Goal: Task Accomplishment & Management: Use online tool/utility

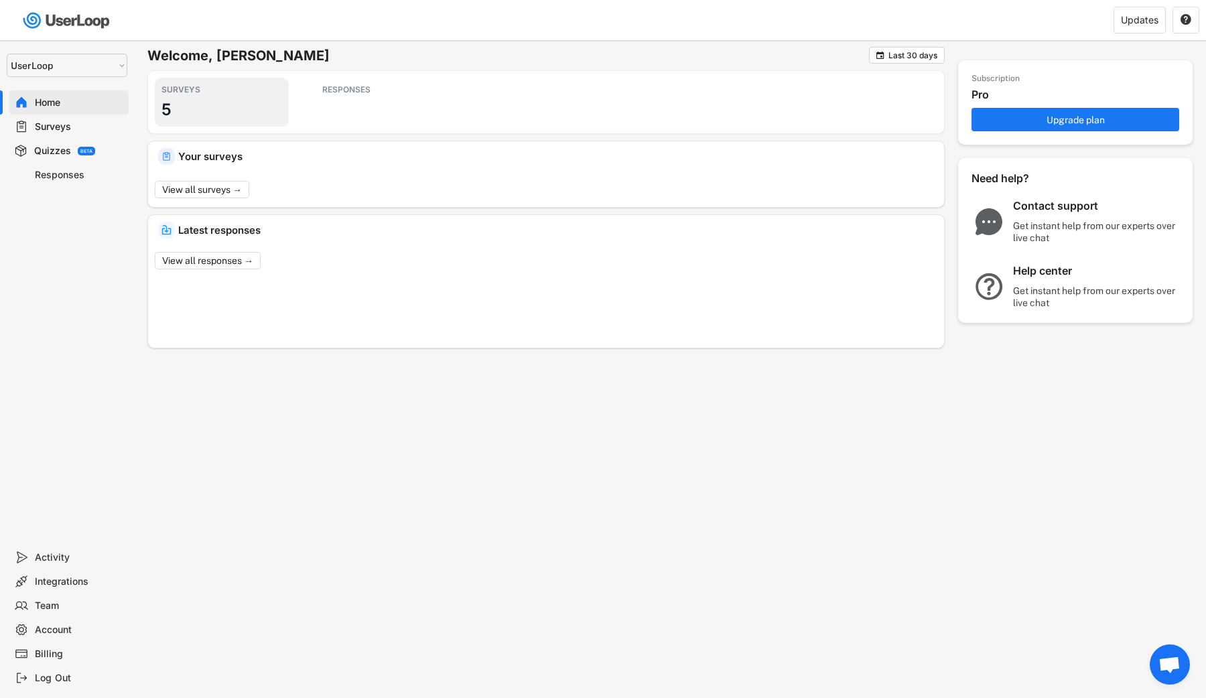
select select ""1348695171700984260__LOOKUP__1654705041975x127494467392634880""
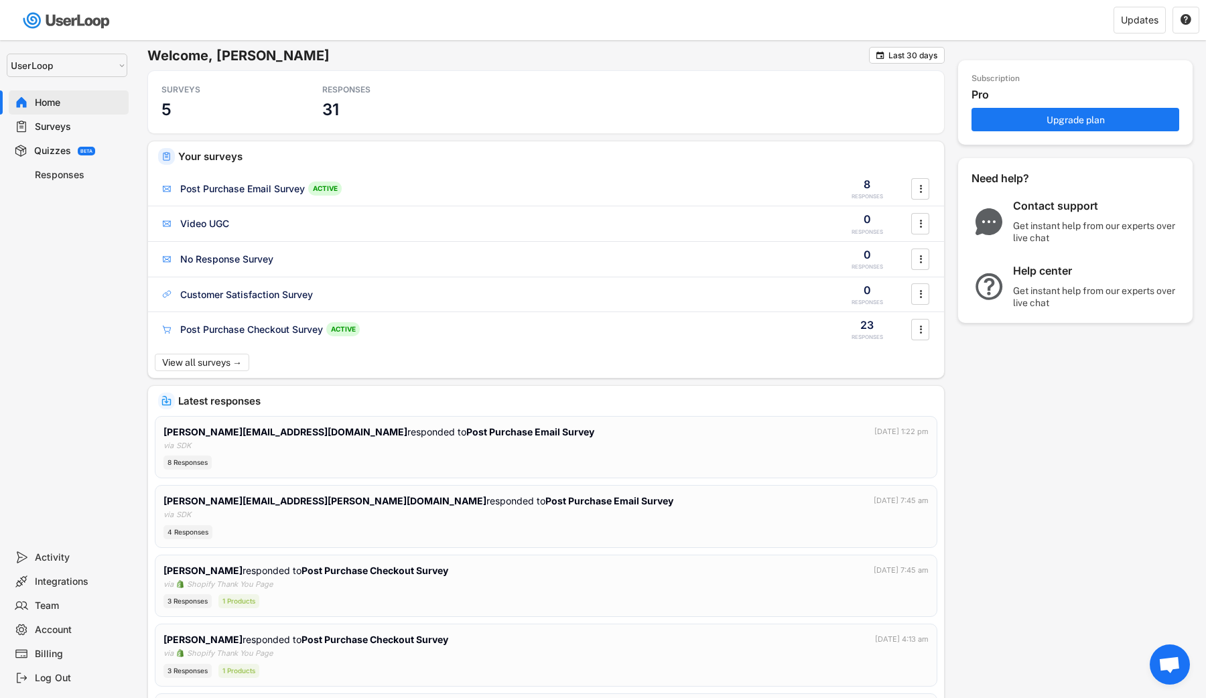
click at [100, 133] on div "Surveys" at bounding box center [69, 127] width 120 height 24
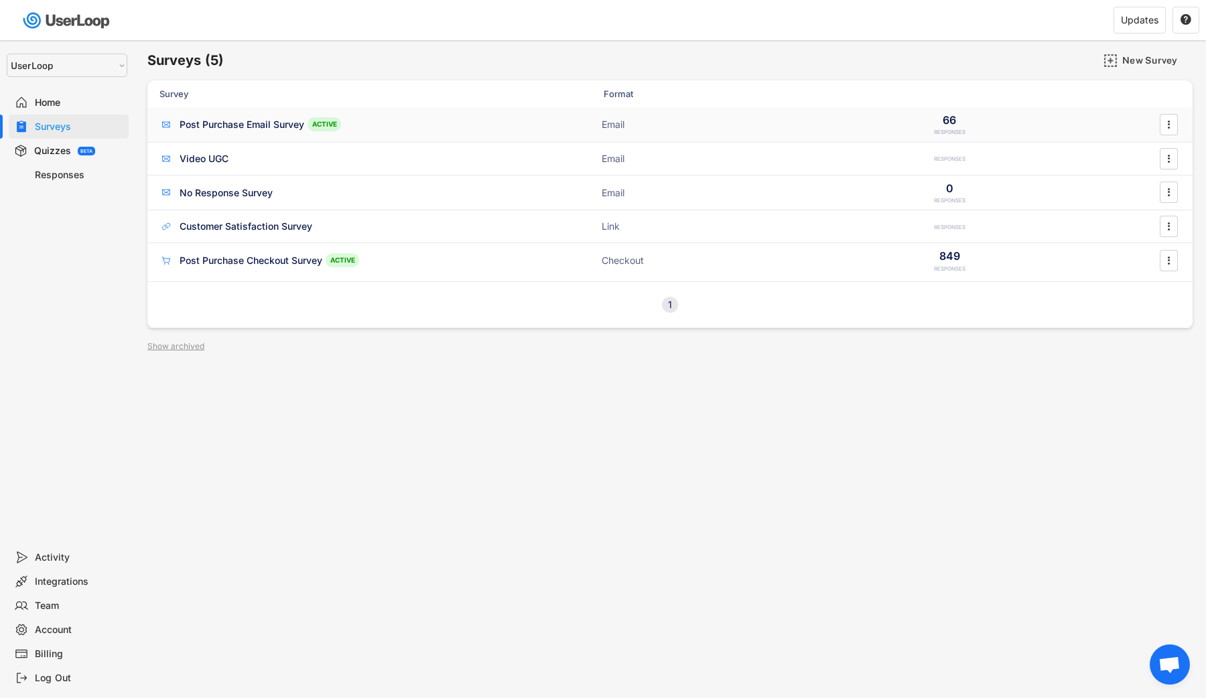
click at [188, 130] on div "Post Purchase Email Survey" at bounding box center [242, 124] width 125 height 13
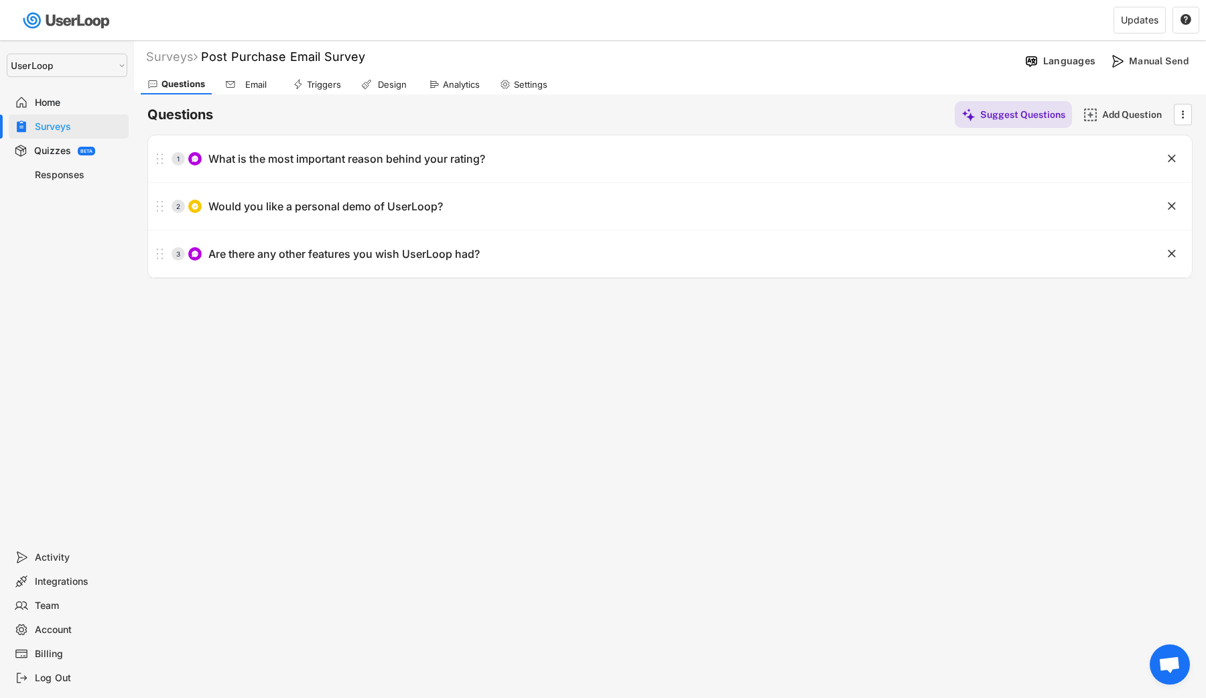
click at [233, 88] on icon at bounding box center [230, 84] width 11 height 11
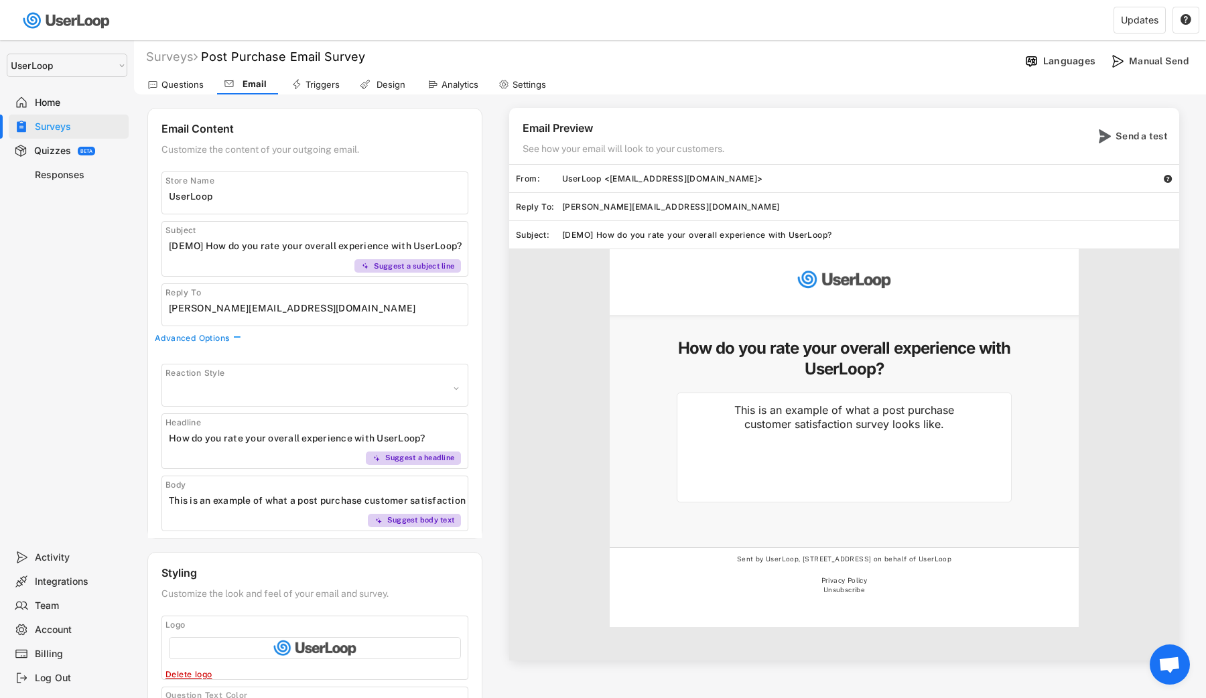
select select ""1348695171700984260__LOOKUP__1606924968564x136760057950109700""
click at [348, 84] on div "Questions Email Triggers Design Analytics Settings" at bounding box center [670, 82] width 1072 height 23
click at [327, 83] on div "Triggers" at bounding box center [323, 84] width 34 height 11
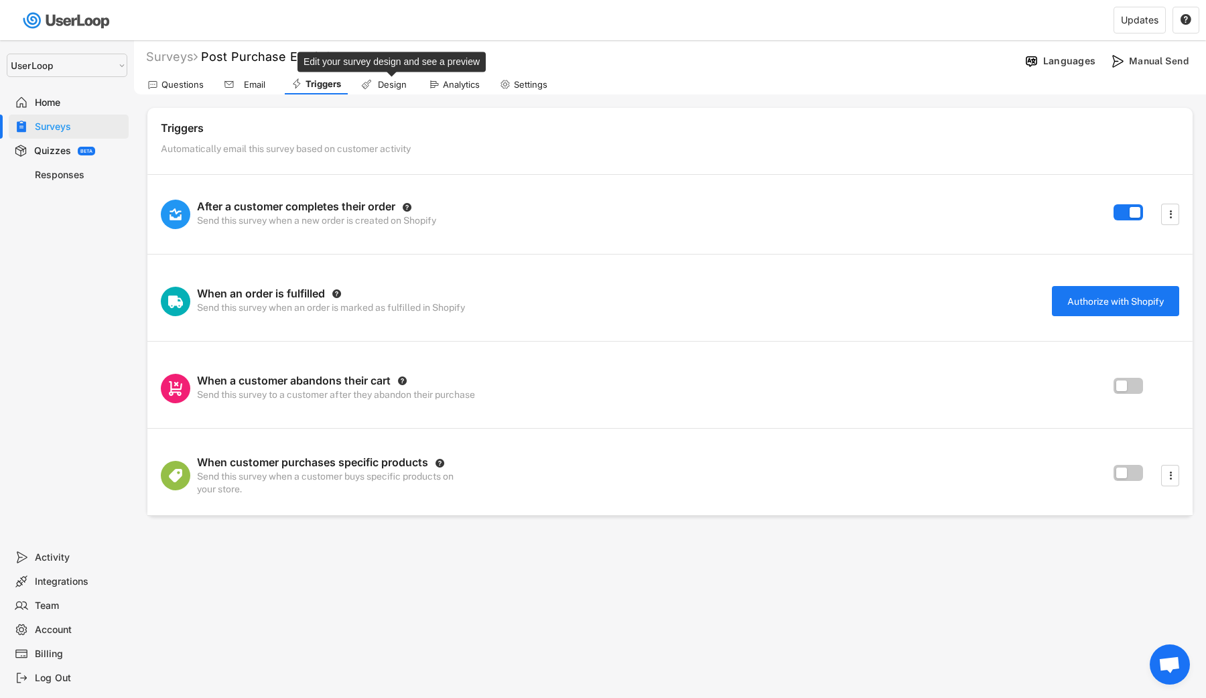
click at [387, 80] on div "Design" at bounding box center [392, 84] width 34 height 11
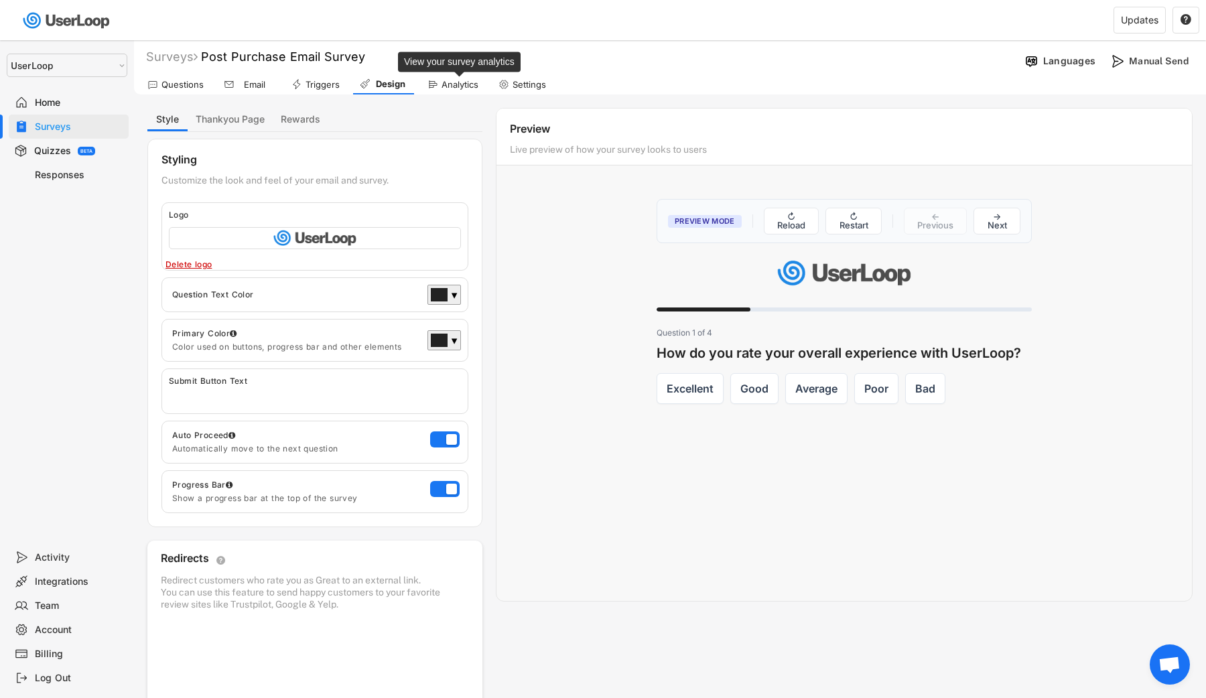
click at [447, 86] on div "Analytics" at bounding box center [460, 84] width 37 height 11
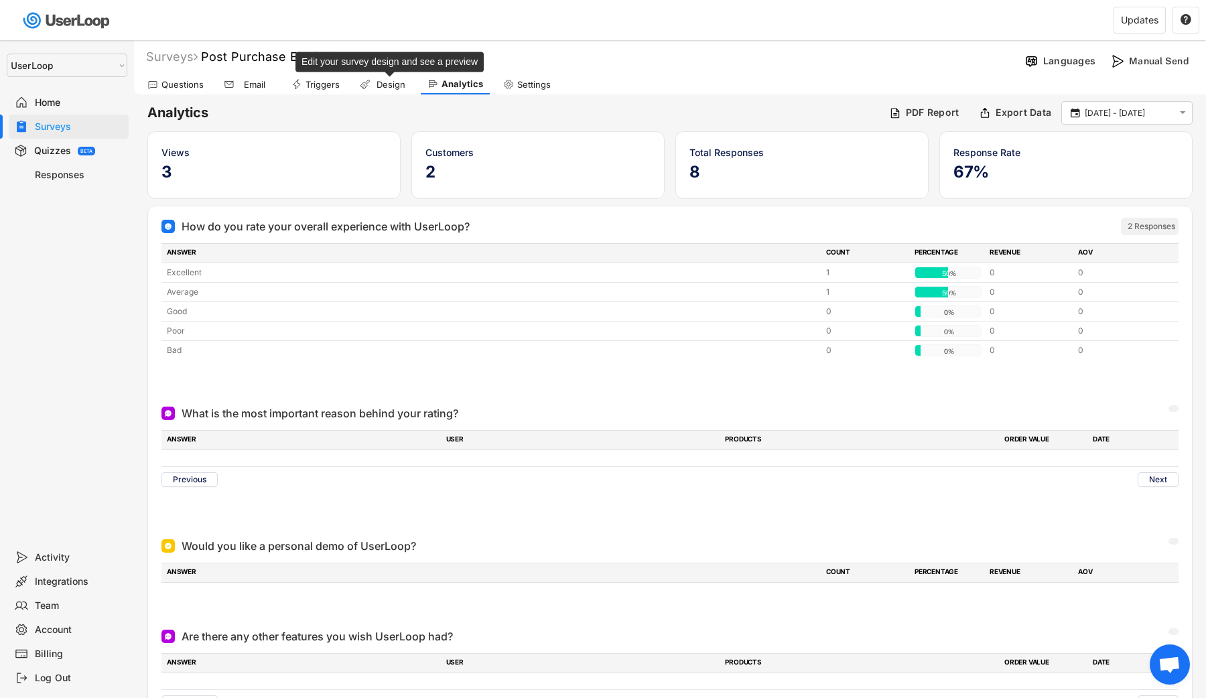
click at [393, 86] on div "Design" at bounding box center [391, 84] width 34 height 11
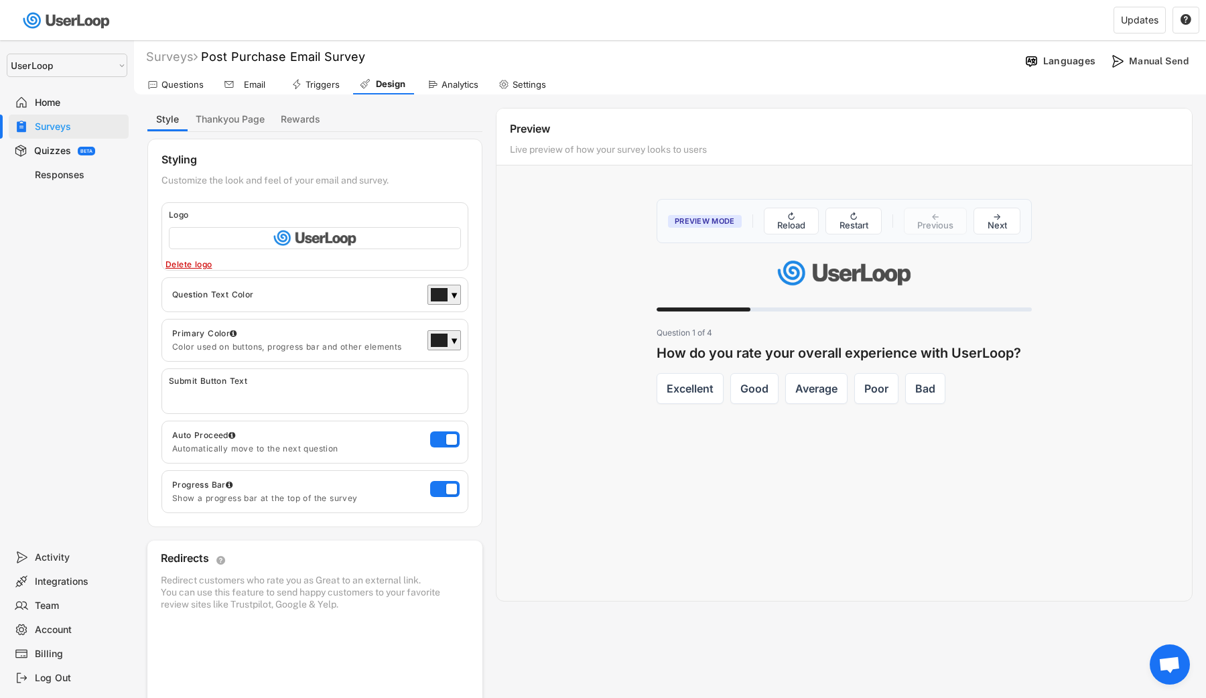
click at [80, 108] on div "Home" at bounding box center [79, 102] width 88 height 13
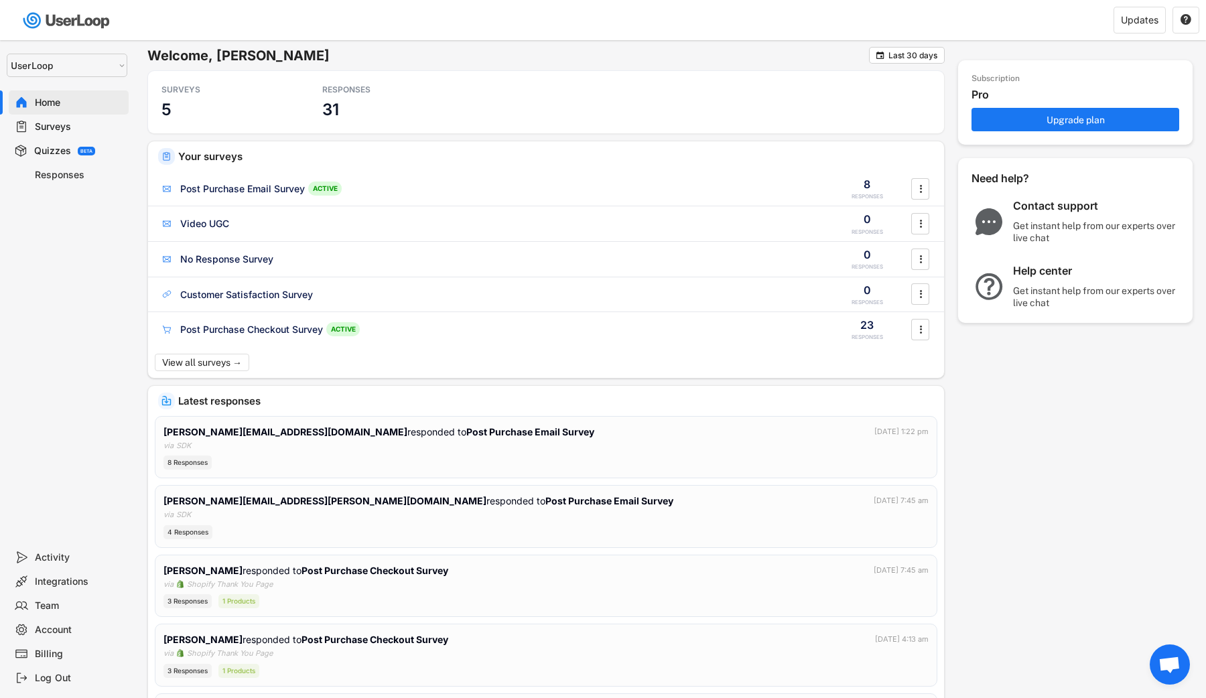
click at [80, 108] on div "Home" at bounding box center [79, 102] width 88 height 13
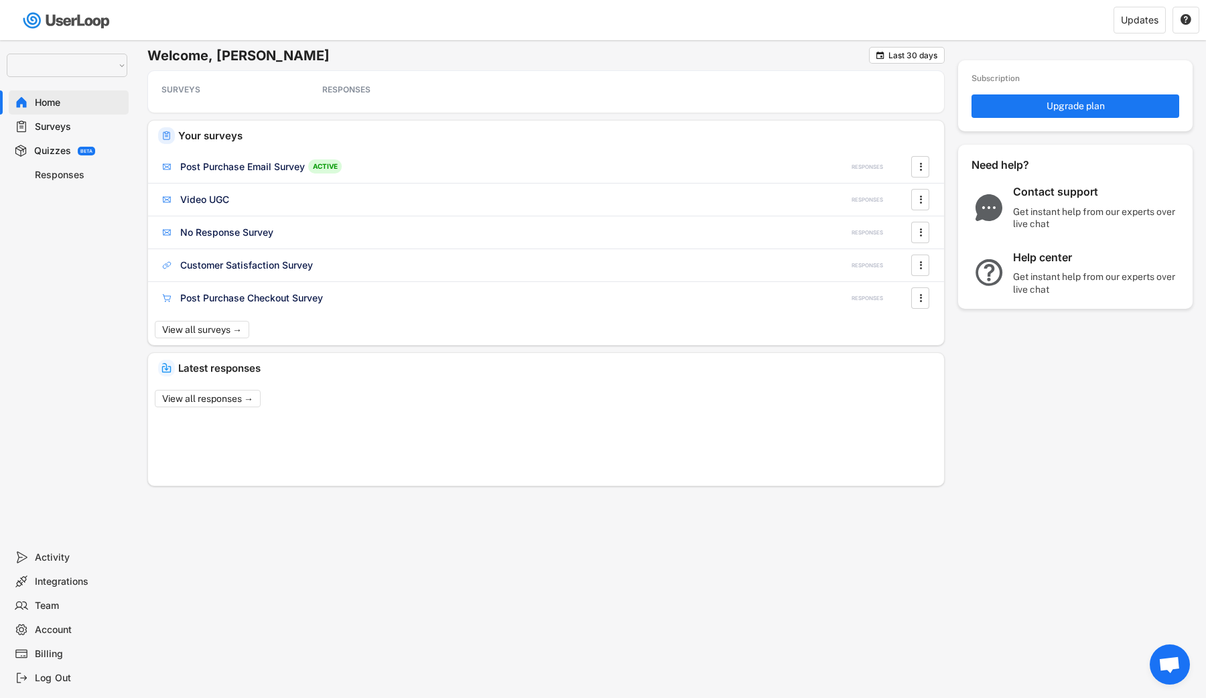
select select ""1348695171700984260__LOOKUP__1654705041975x127494467392634880""
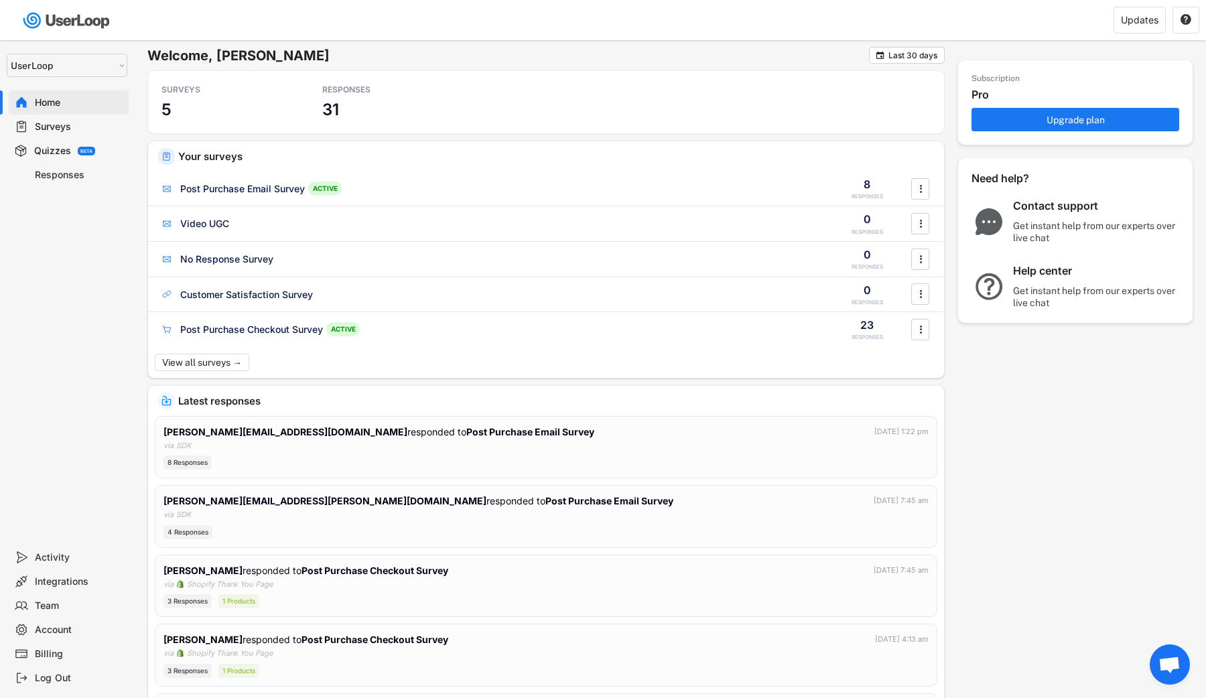
click at [89, 129] on div "Surveys" at bounding box center [79, 127] width 88 height 13
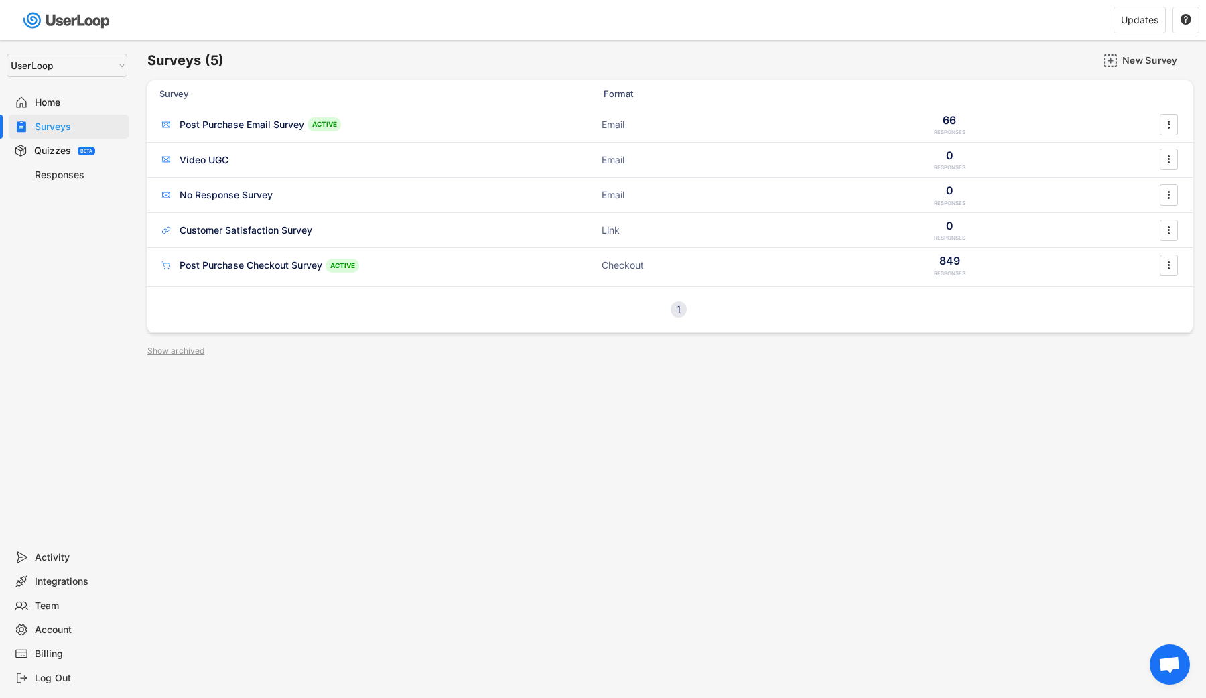
click at [76, 143] on div "Quizzes BETA" at bounding box center [69, 151] width 120 height 24
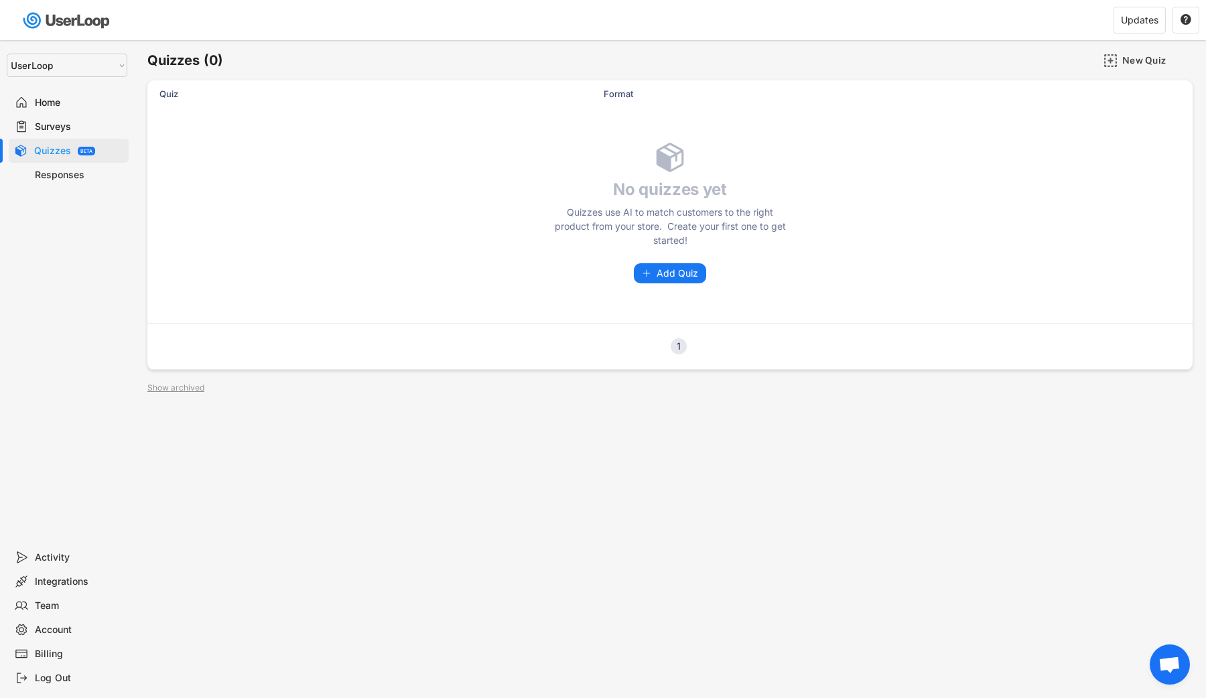
click at [67, 169] on div "Responses" at bounding box center [79, 175] width 88 height 13
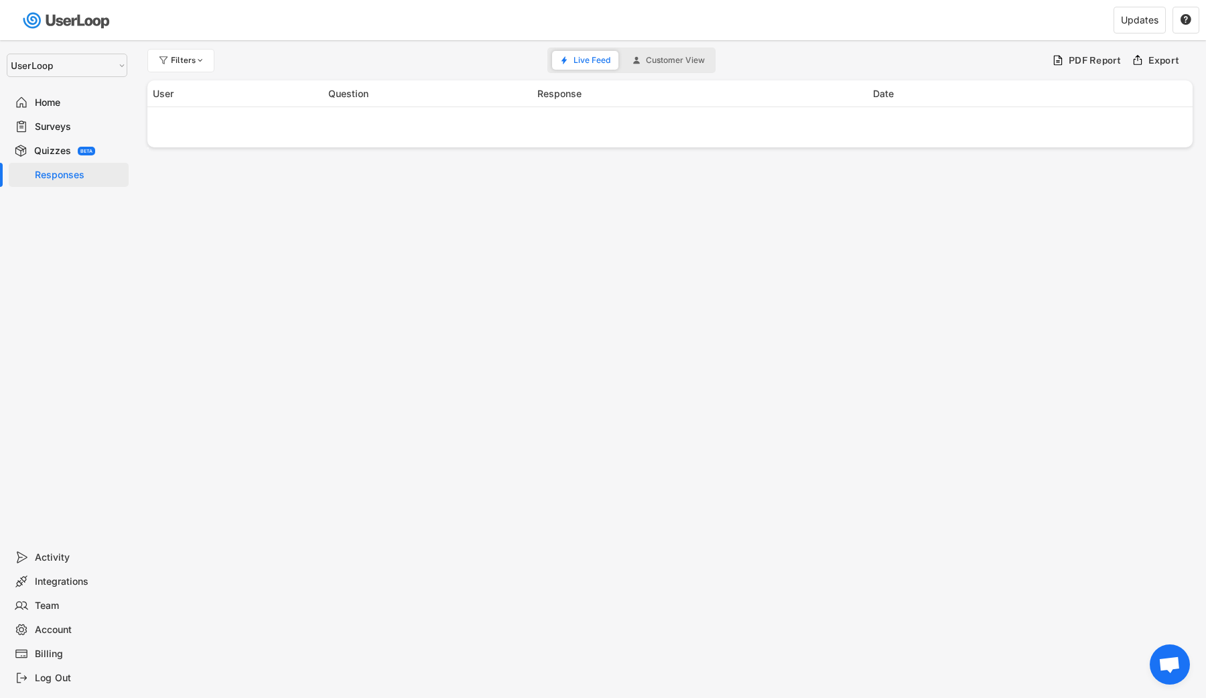
click at [70, 154] on div "Quizzes BETA" at bounding box center [69, 151] width 120 height 24
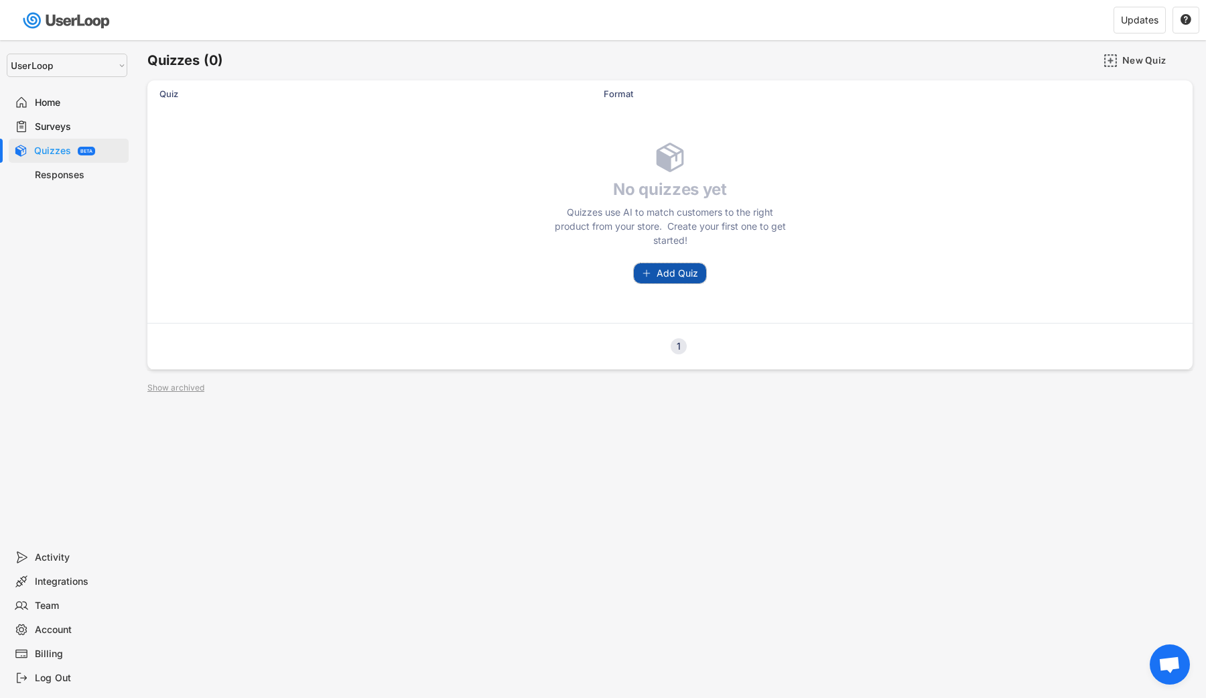
click at [669, 271] on span "Add Quiz" at bounding box center [678, 273] width 42 height 9
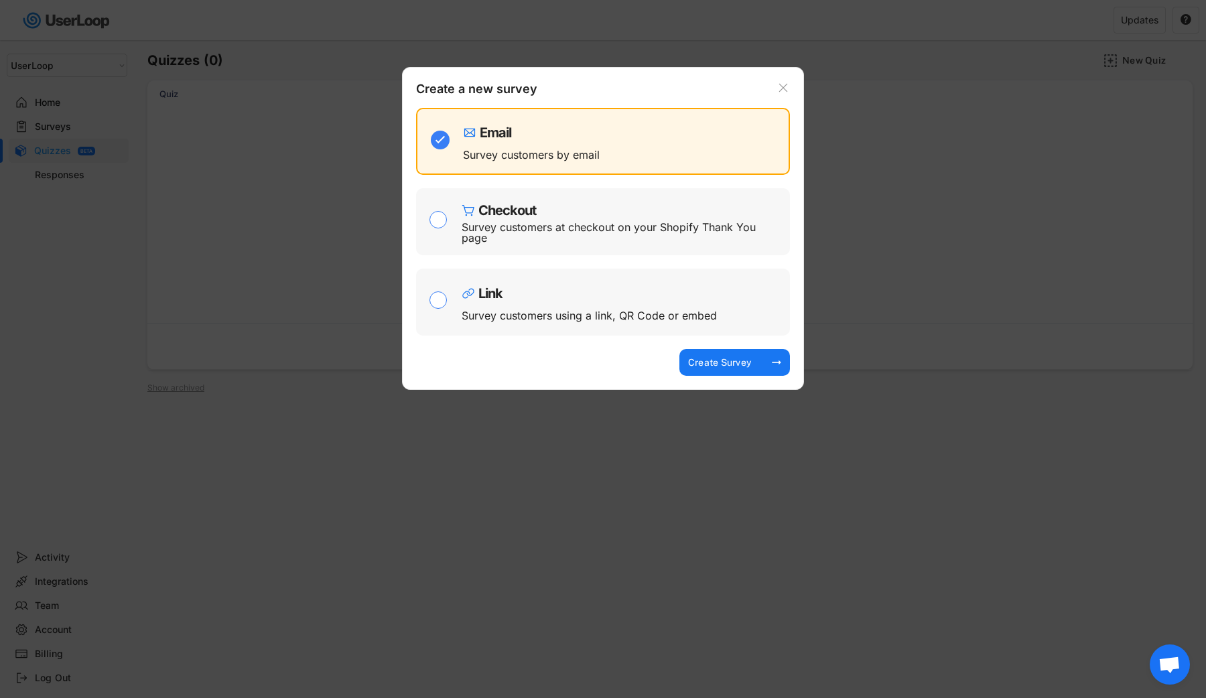
click at [281, 216] on div at bounding box center [603, 349] width 1206 height 698
